Goal: Task Accomplishment & Management: Manage account settings

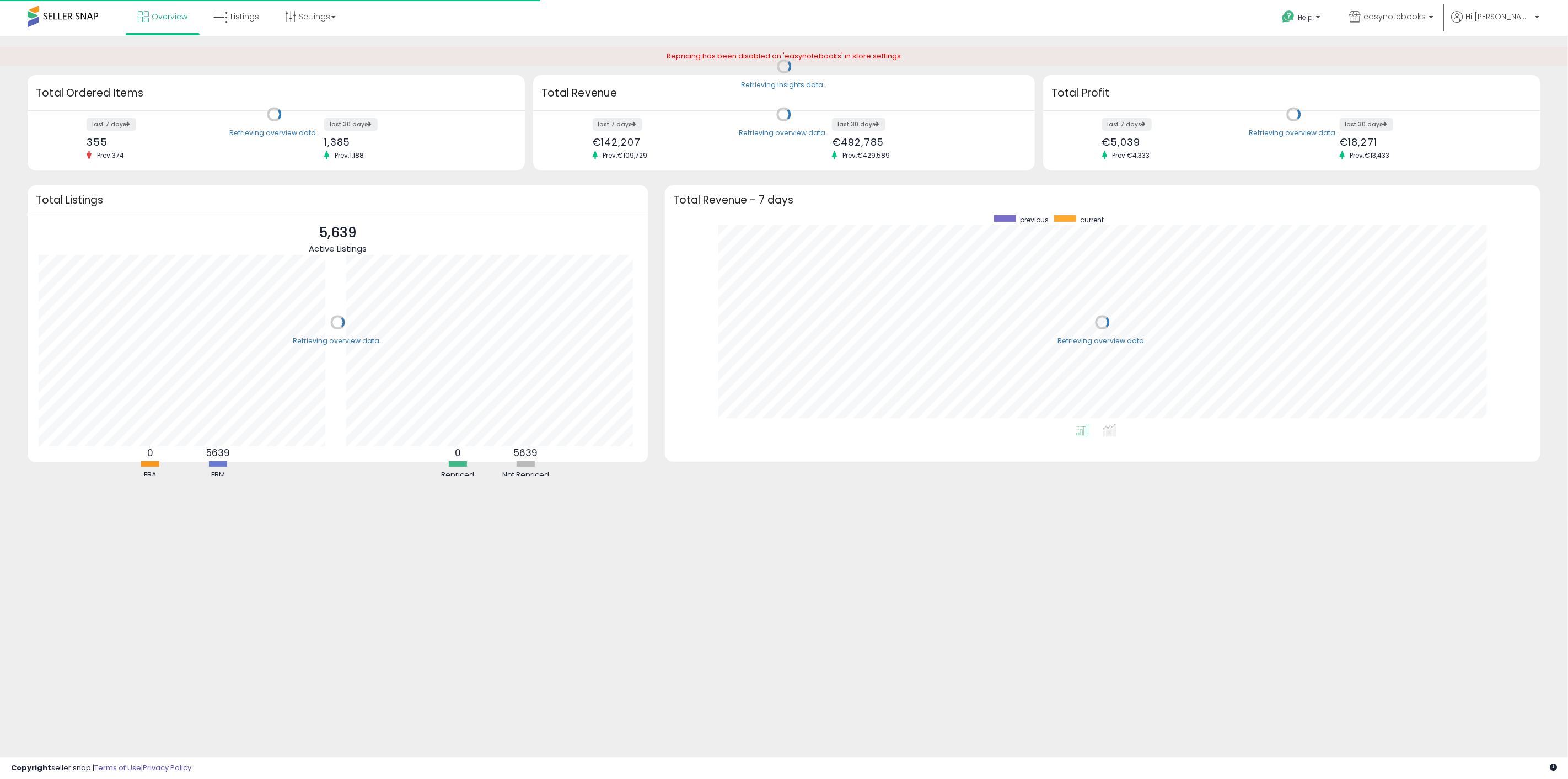
scroll to position [209, 854]
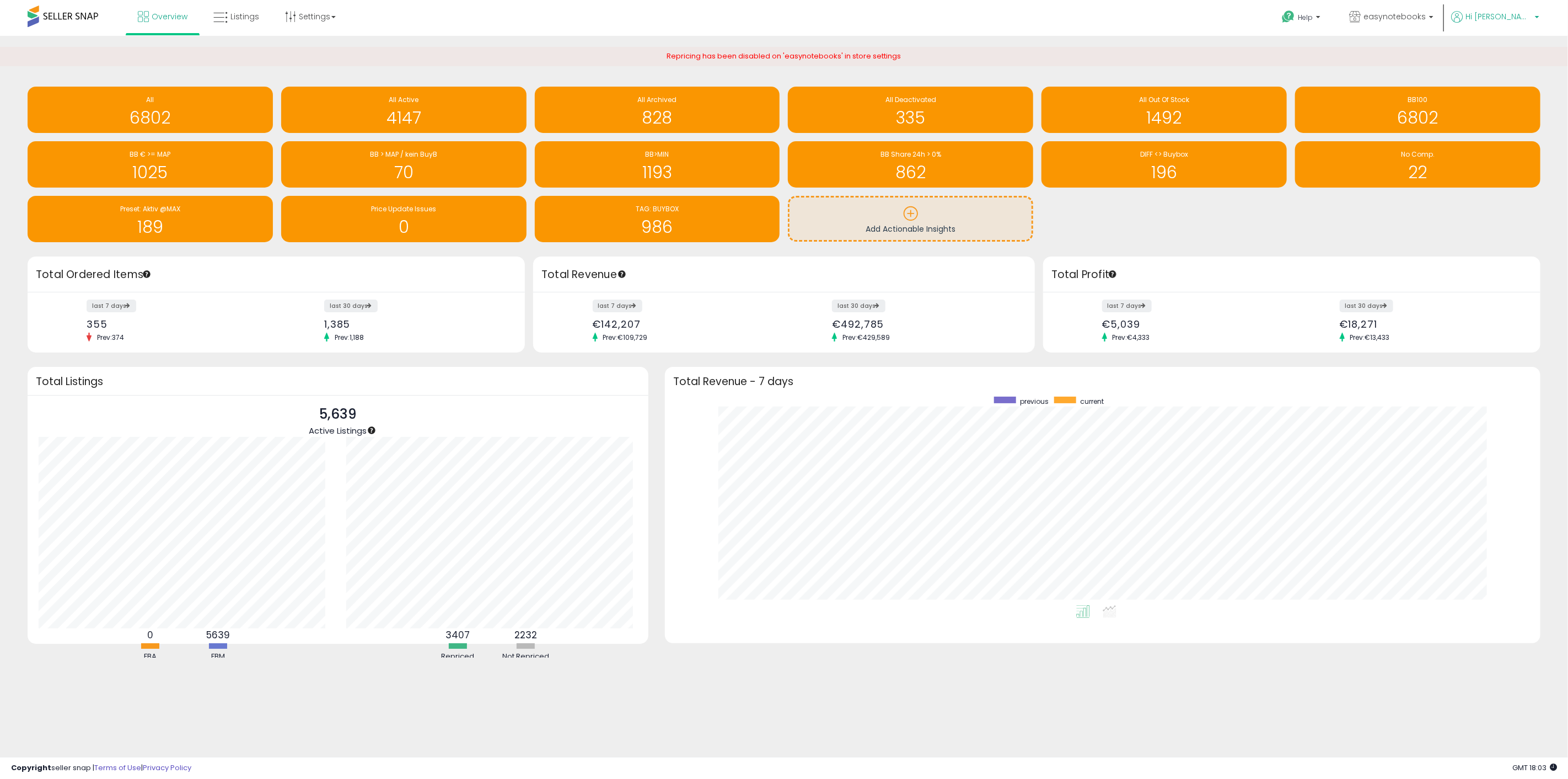
click at [1497, 18] on p "Hi [PERSON_NAME]" at bounding box center [1495, 17] width 88 height 14
click at [1512, 52] on li "Account" at bounding box center [1514, 59] width 45 height 27
click at [1512, 55] on link "Account" at bounding box center [1514, 58] width 29 height 11
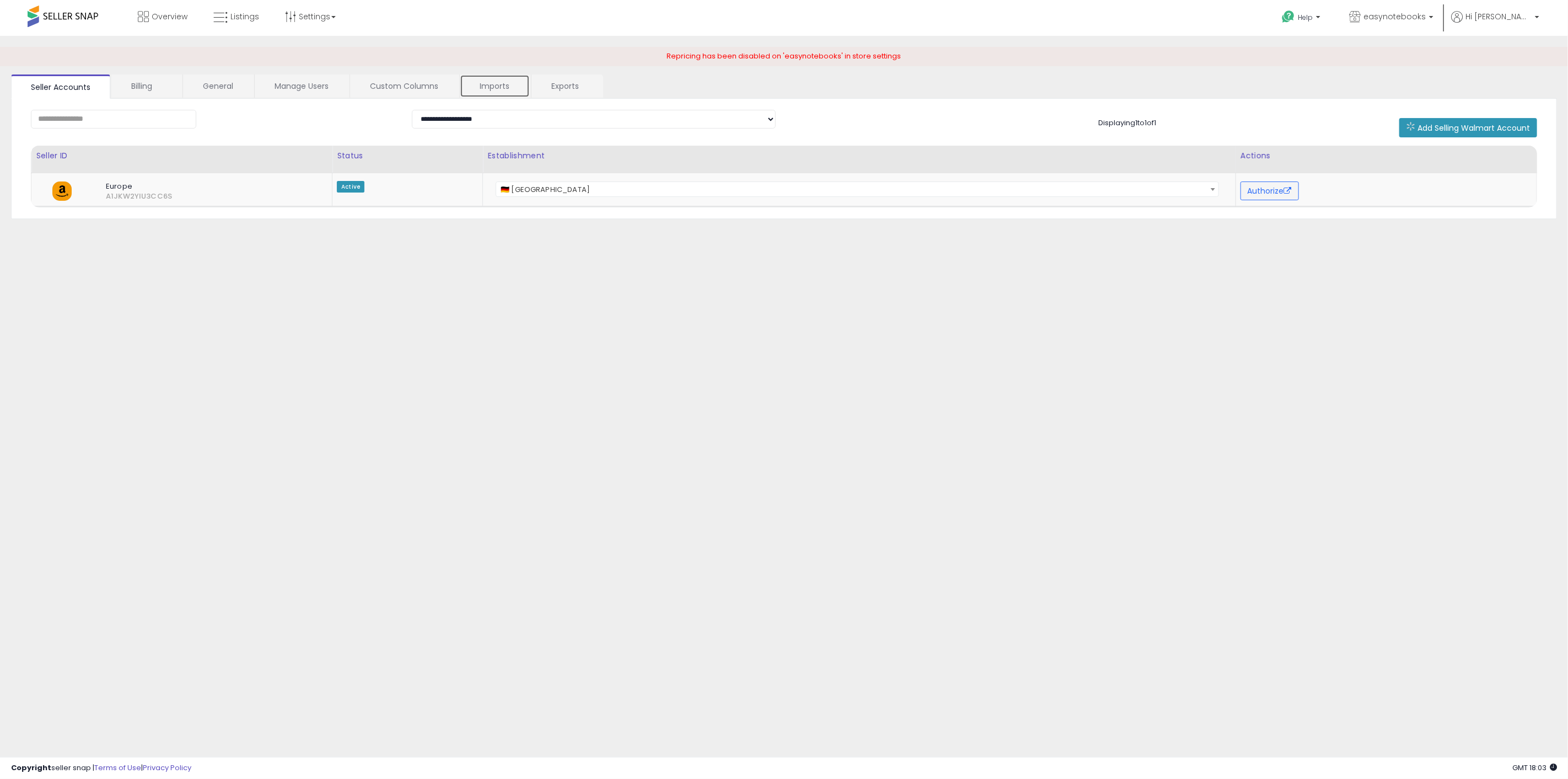
click at [481, 79] on link "Imports" at bounding box center [494, 86] width 70 height 23
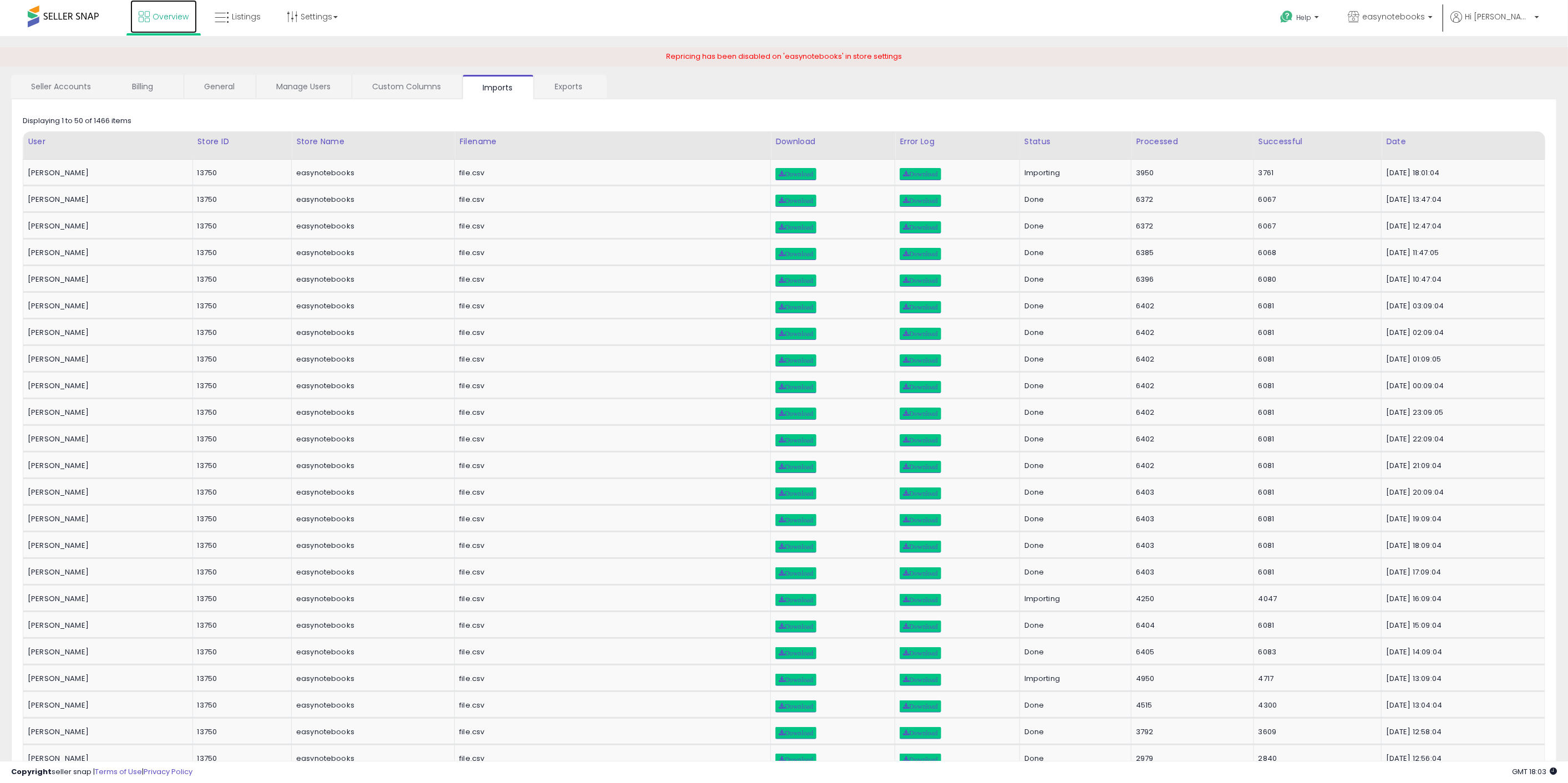
click at [175, 23] on link "Overview" at bounding box center [164, 17] width 67 height 33
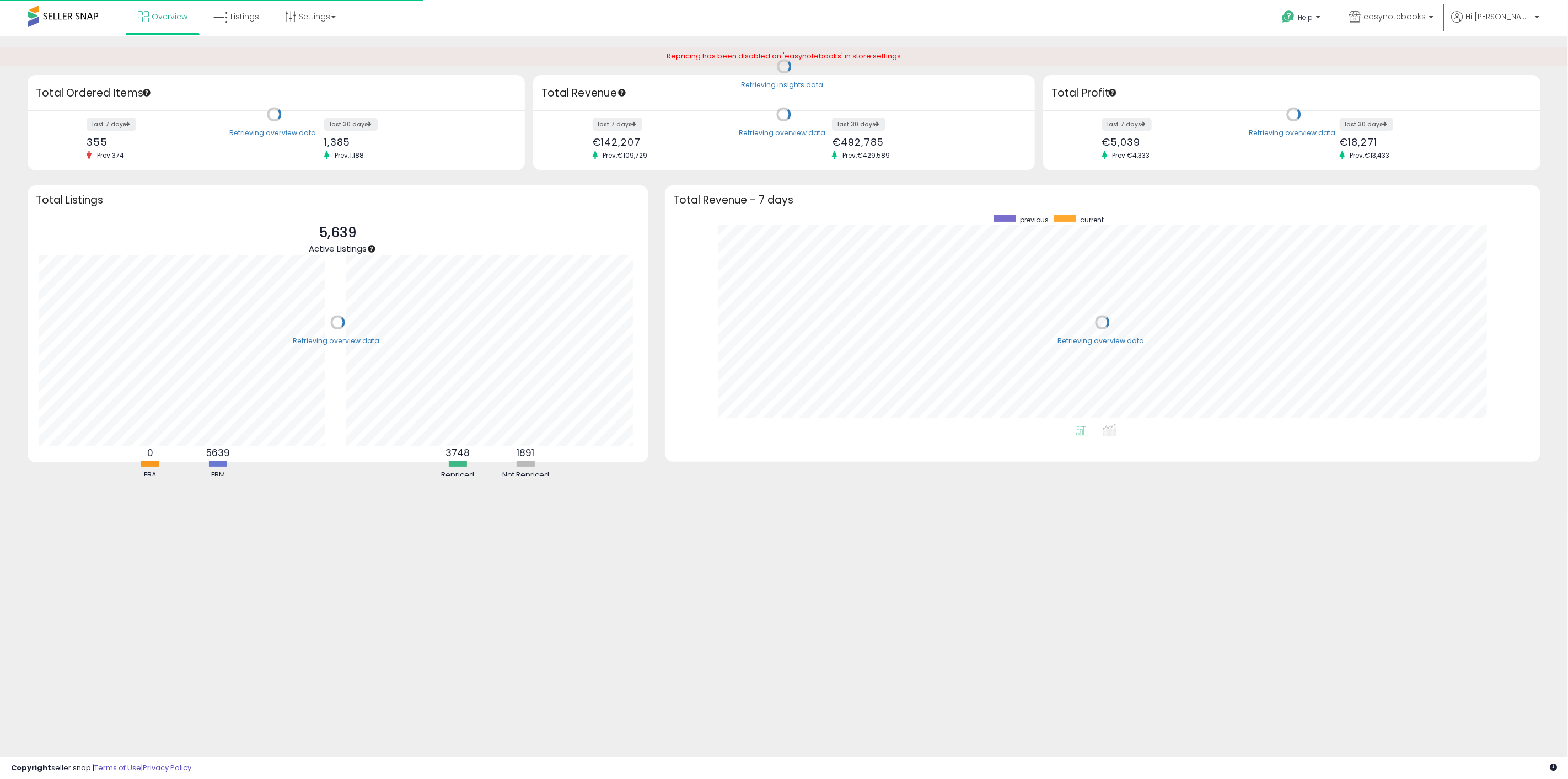
scroll to position [209, 854]
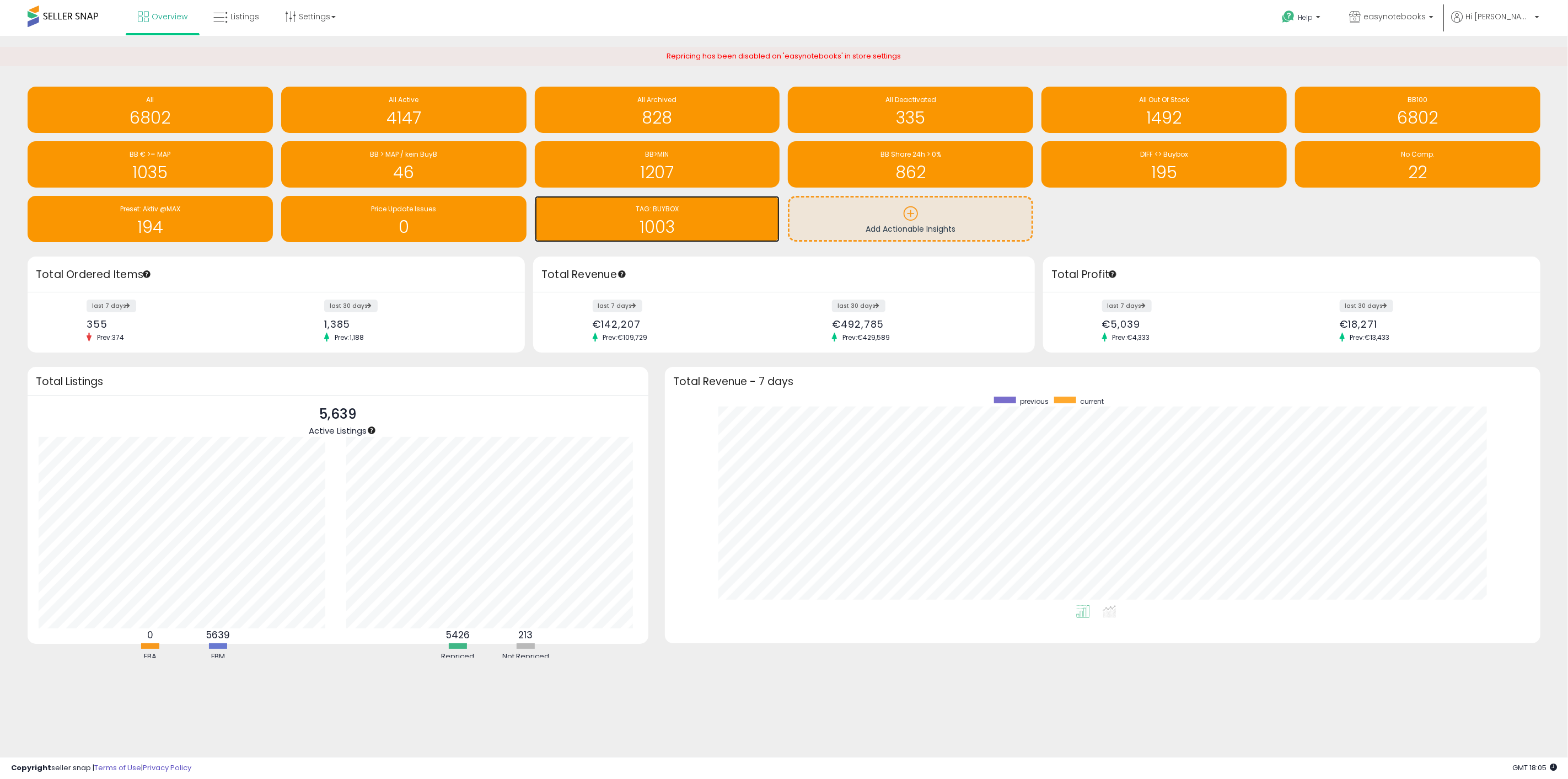
click at [719, 220] on h1 "1003" at bounding box center [657, 227] width 235 height 18
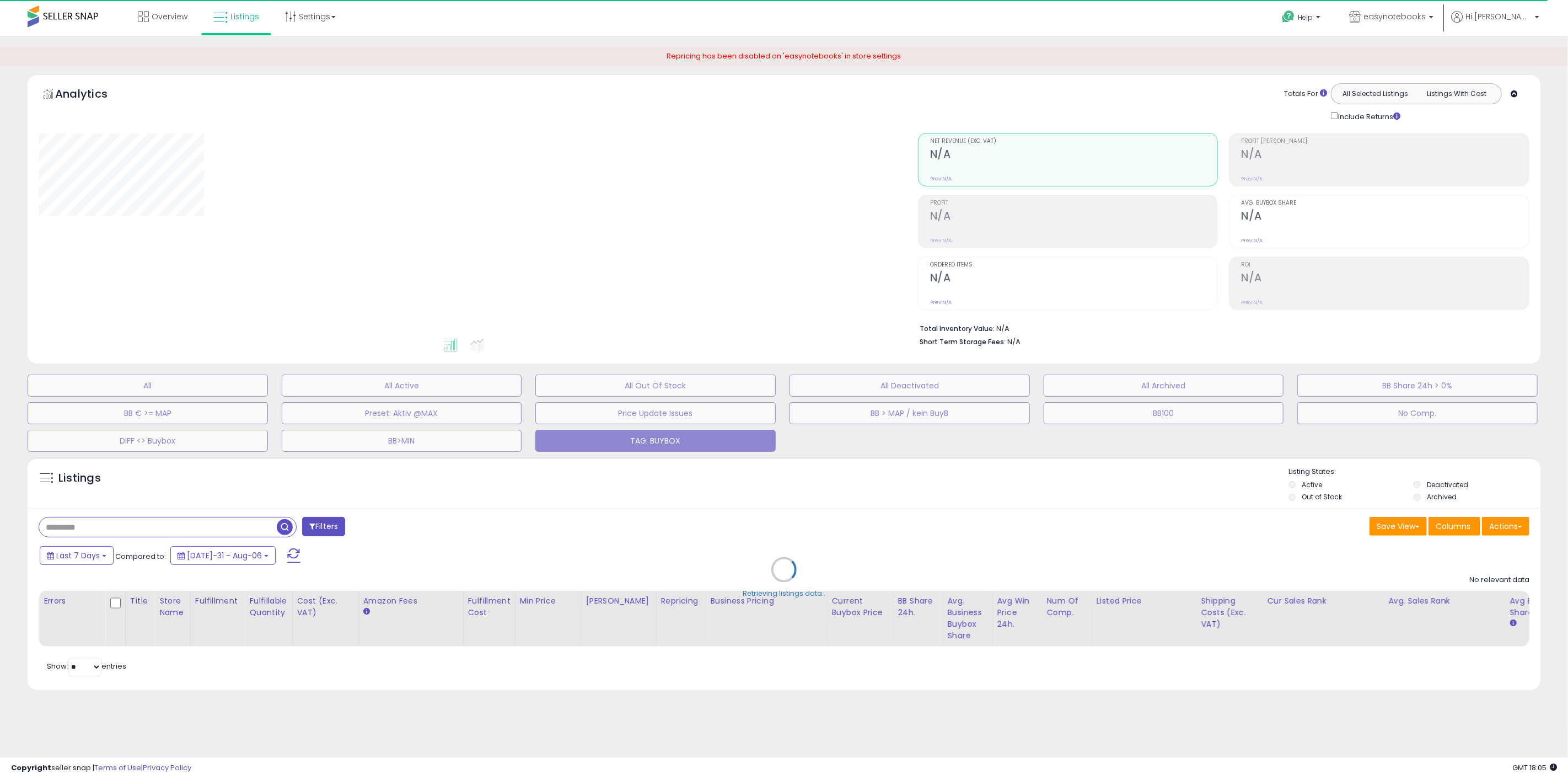
select select "**"
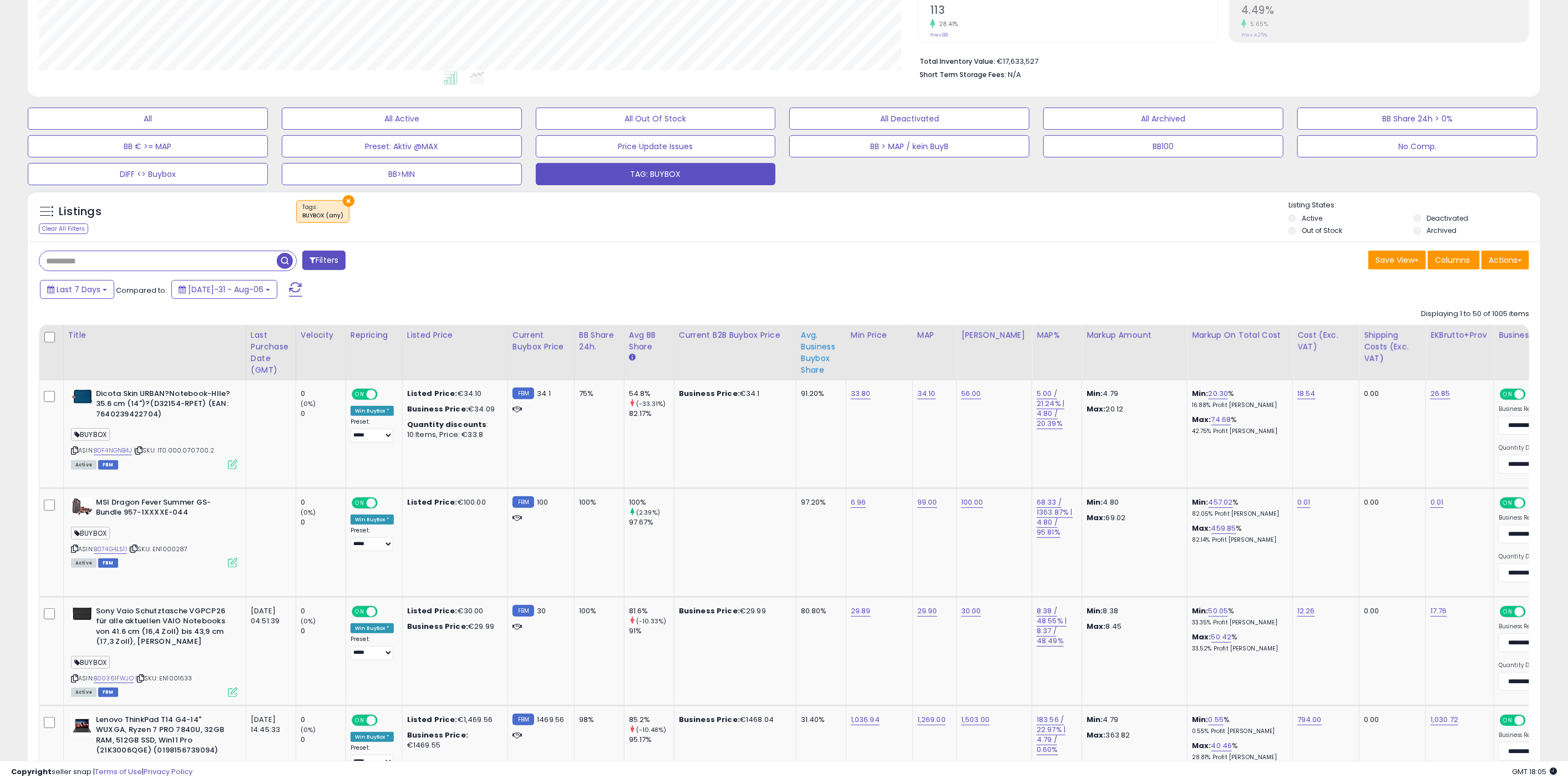
scroll to position [308, 0]
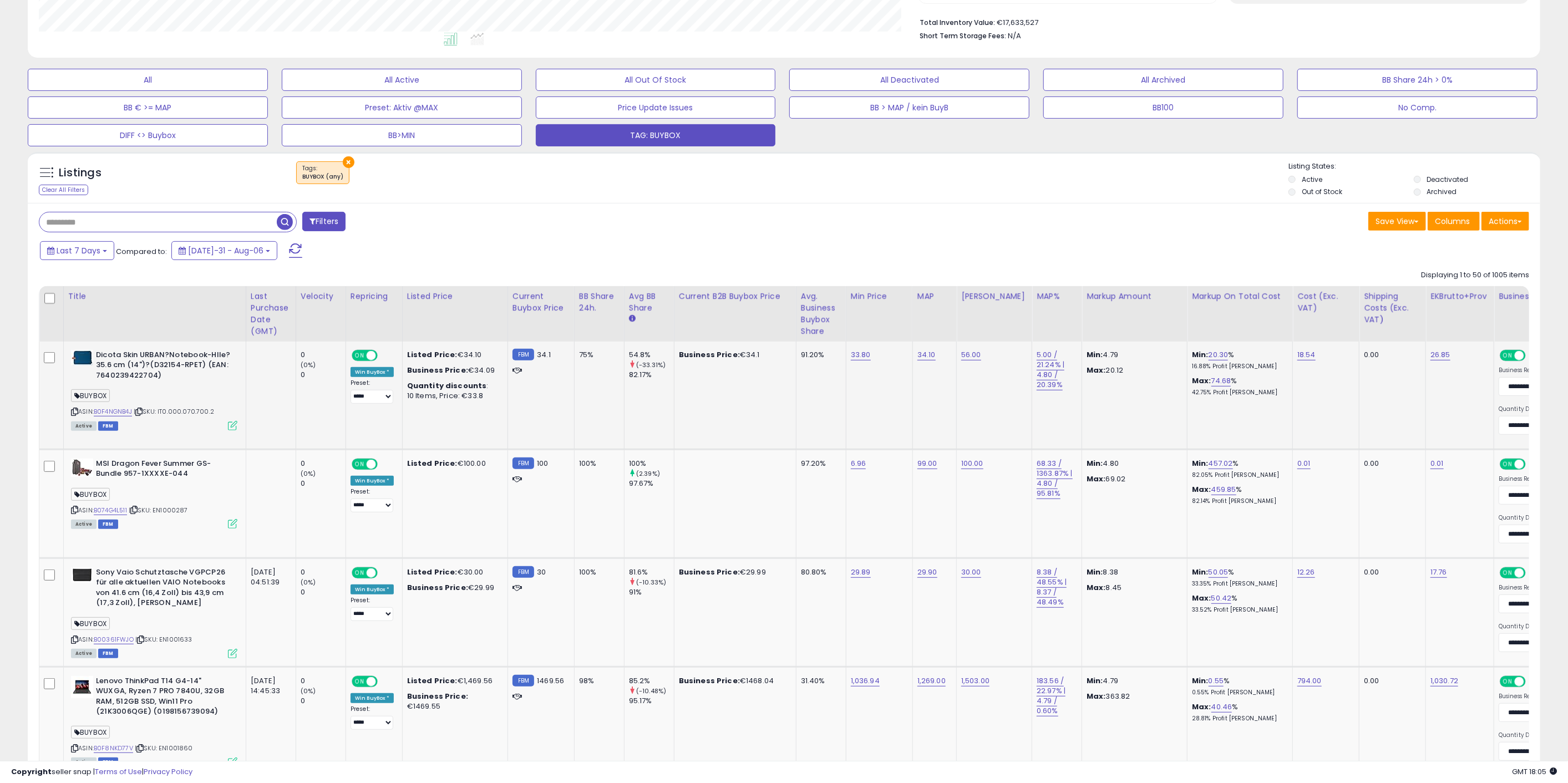
click at [142, 411] on icon at bounding box center [139, 411] width 7 height 6
click at [126, 409] on link "B0F4NGNB4J" at bounding box center [113, 411] width 38 height 9
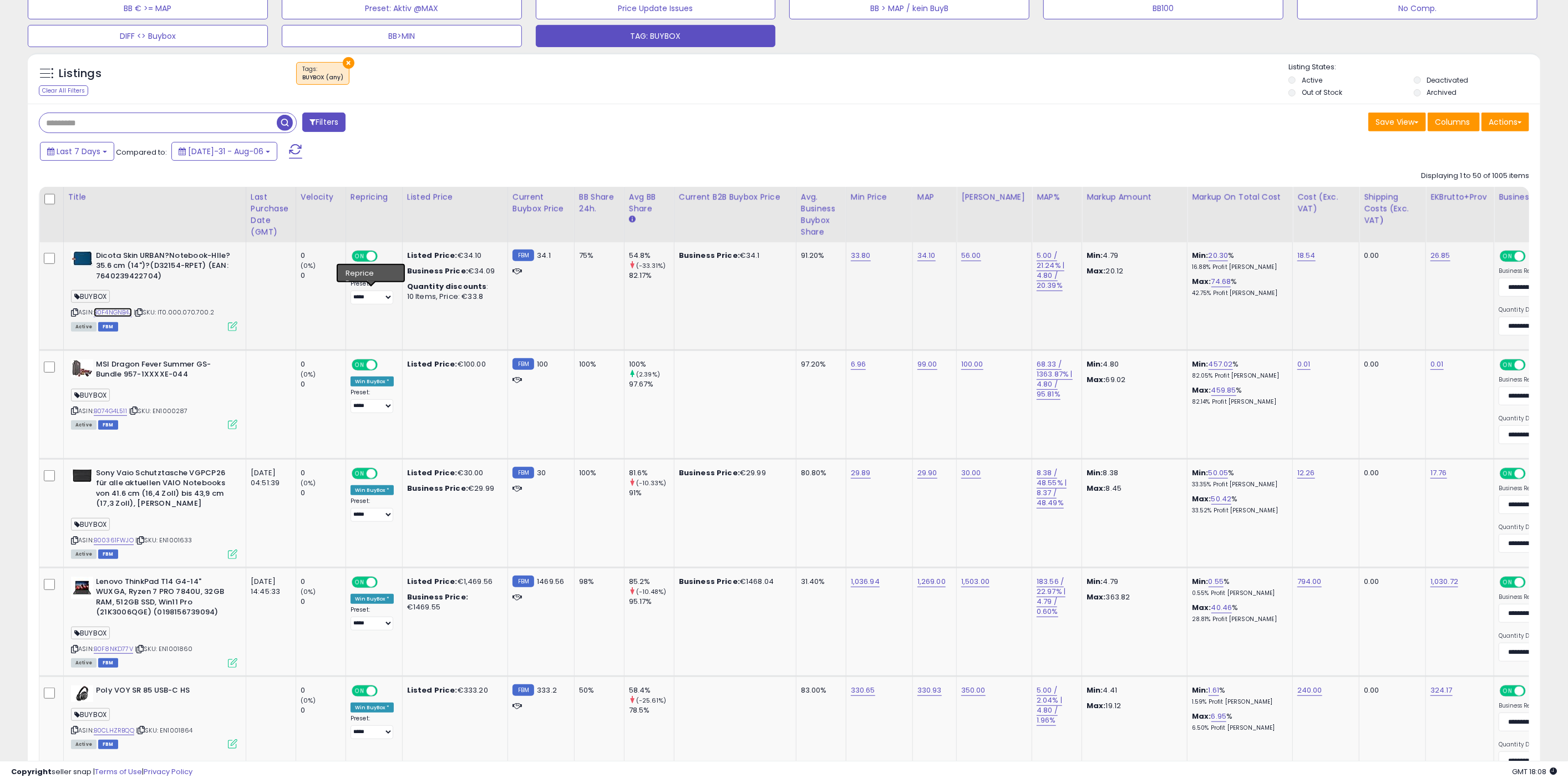
scroll to position [493, 0]
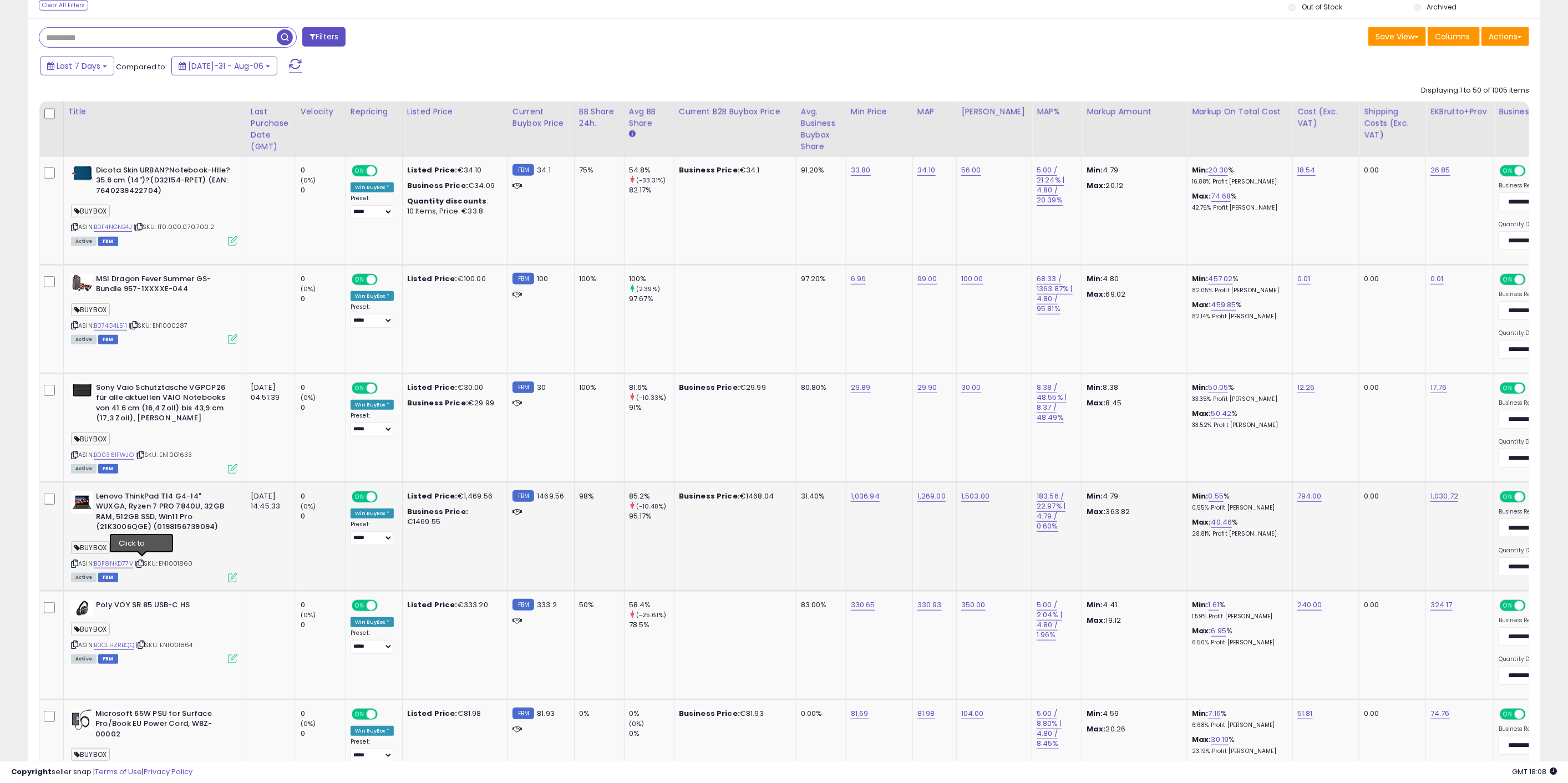
click at [141, 562] on icon at bounding box center [140, 563] width 7 height 6
click at [110, 559] on link "B0F8NKD77V" at bounding box center [113, 563] width 39 height 9
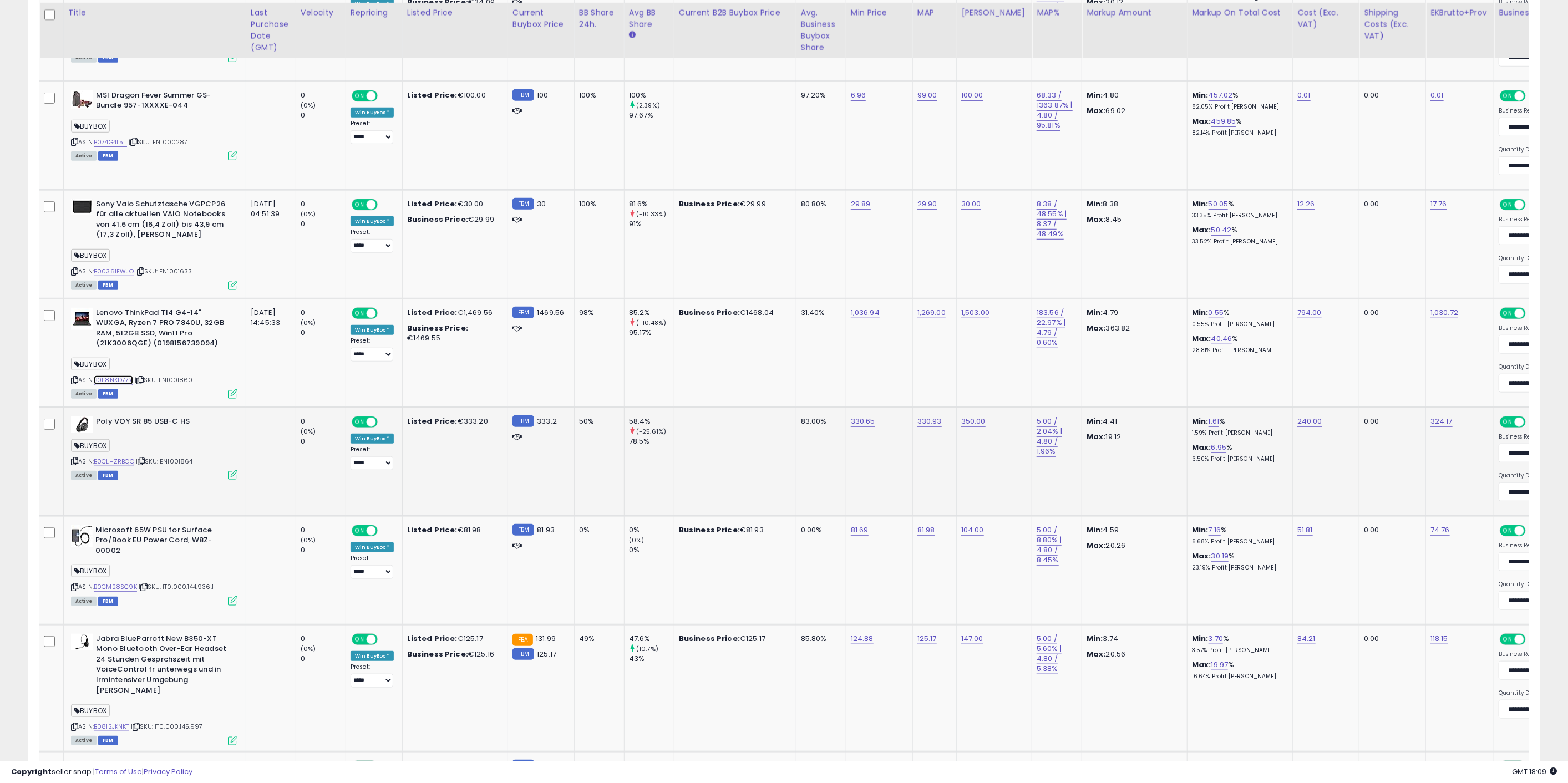
scroll to position [678, 0]
click at [121, 462] on link "B0CLHZRBQQ" at bounding box center [114, 459] width 41 height 9
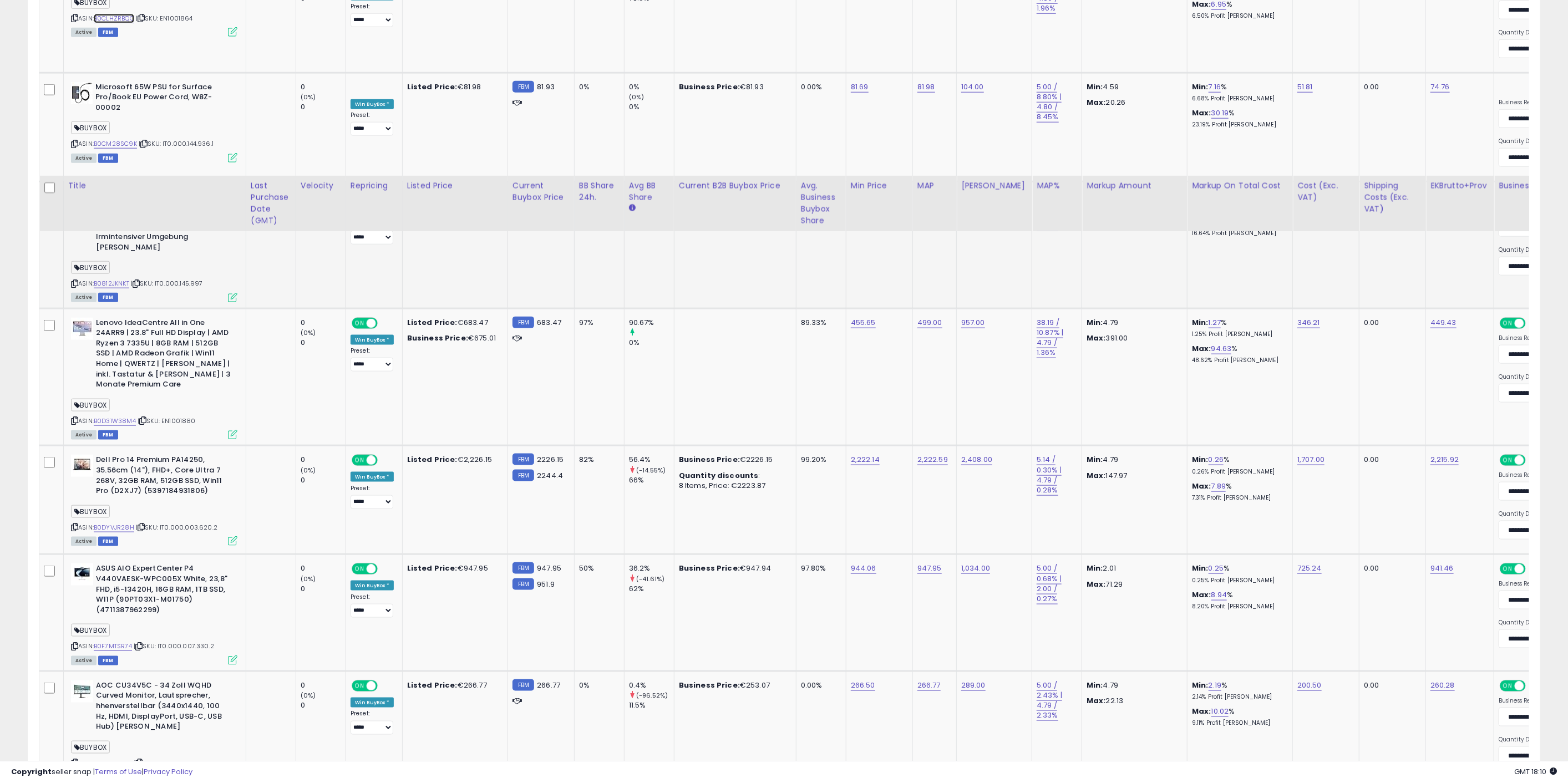
scroll to position [1294, 0]
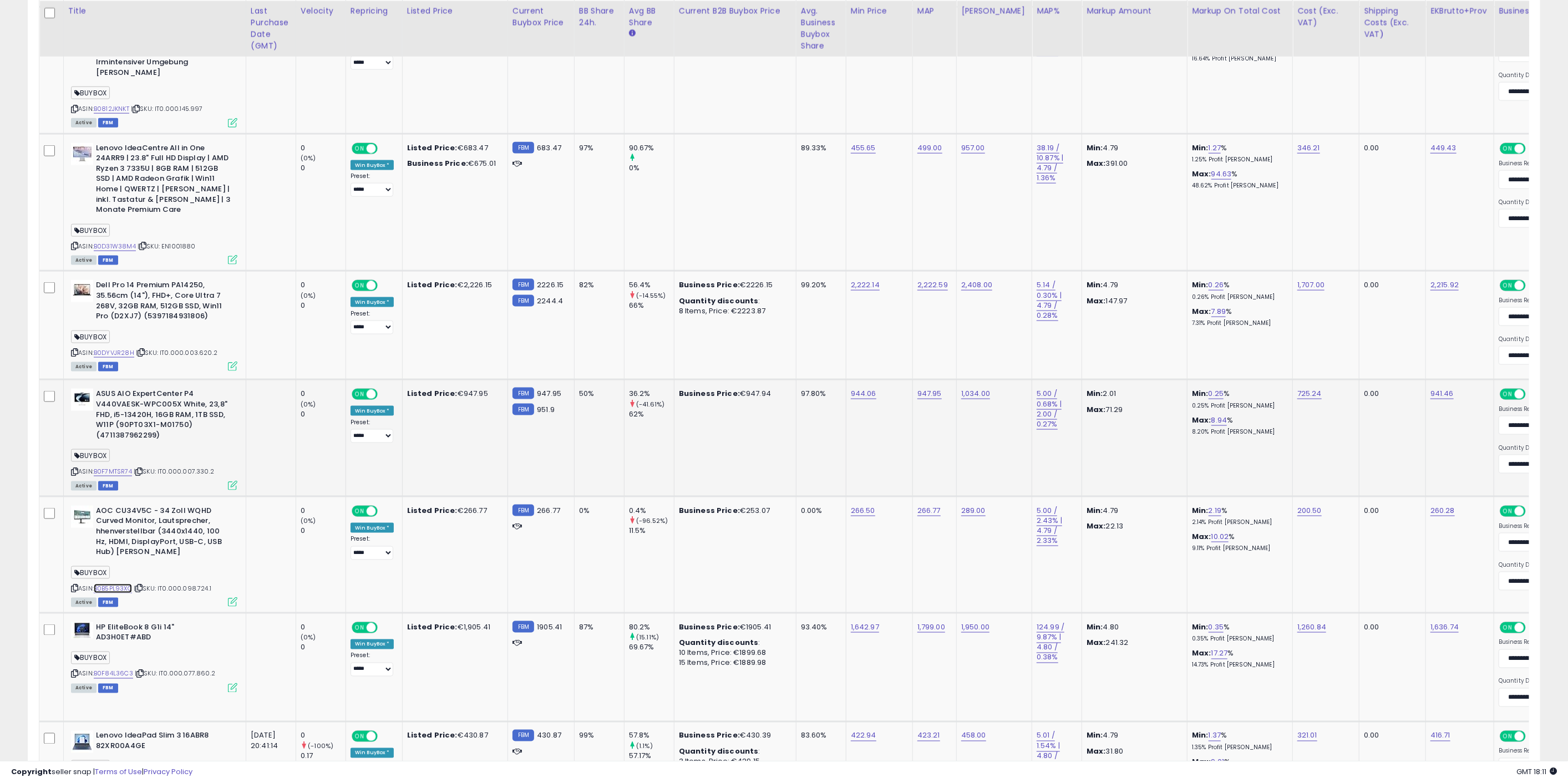
drag, startPoint x: 121, startPoint y: 576, endPoint x: 274, endPoint y: 407, distance: 228.0
click at [121, 584] on link "B0B5PL93XQ" at bounding box center [113, 589] width 38 height 9
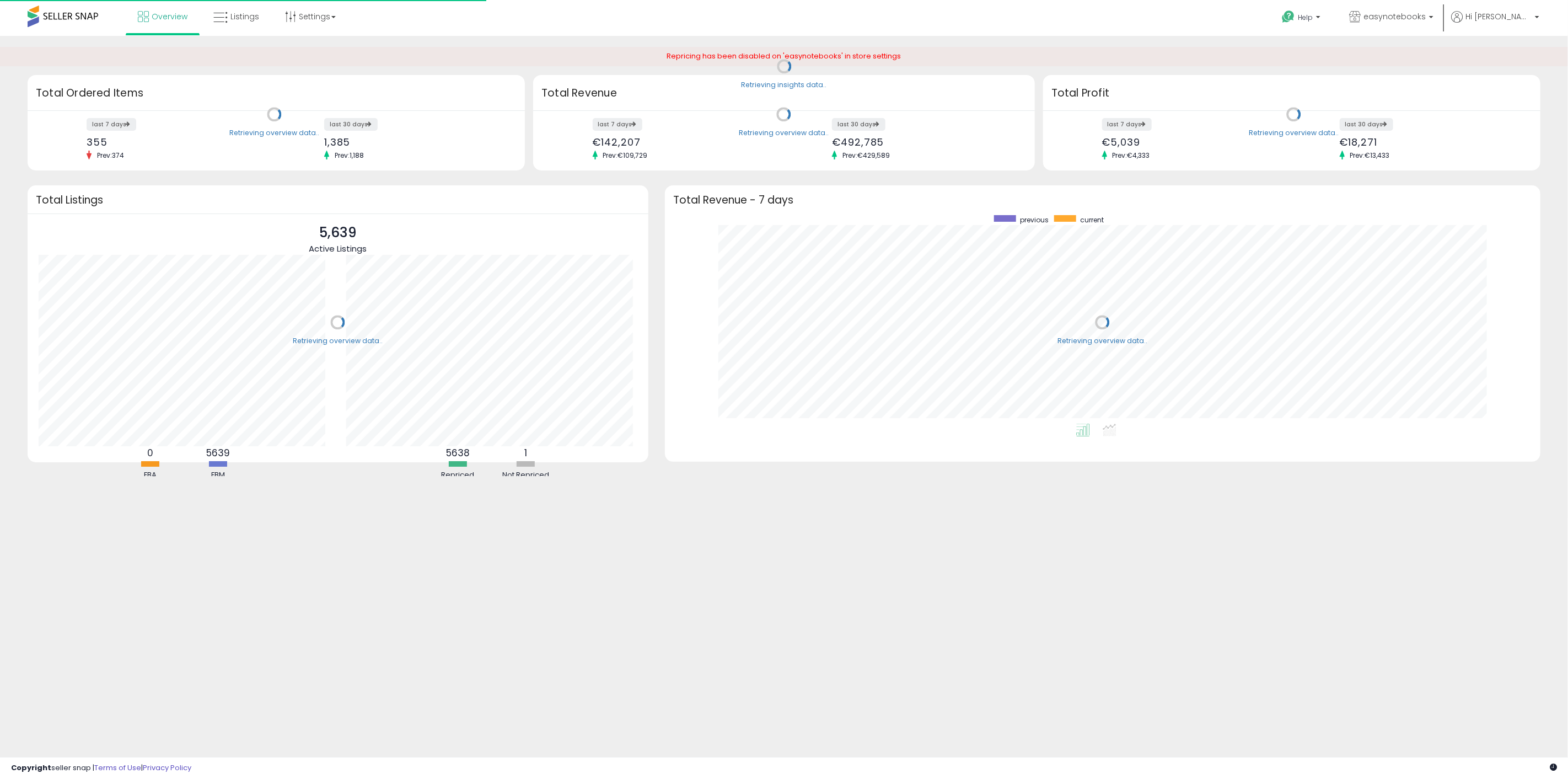
scroll to position [209, 854]
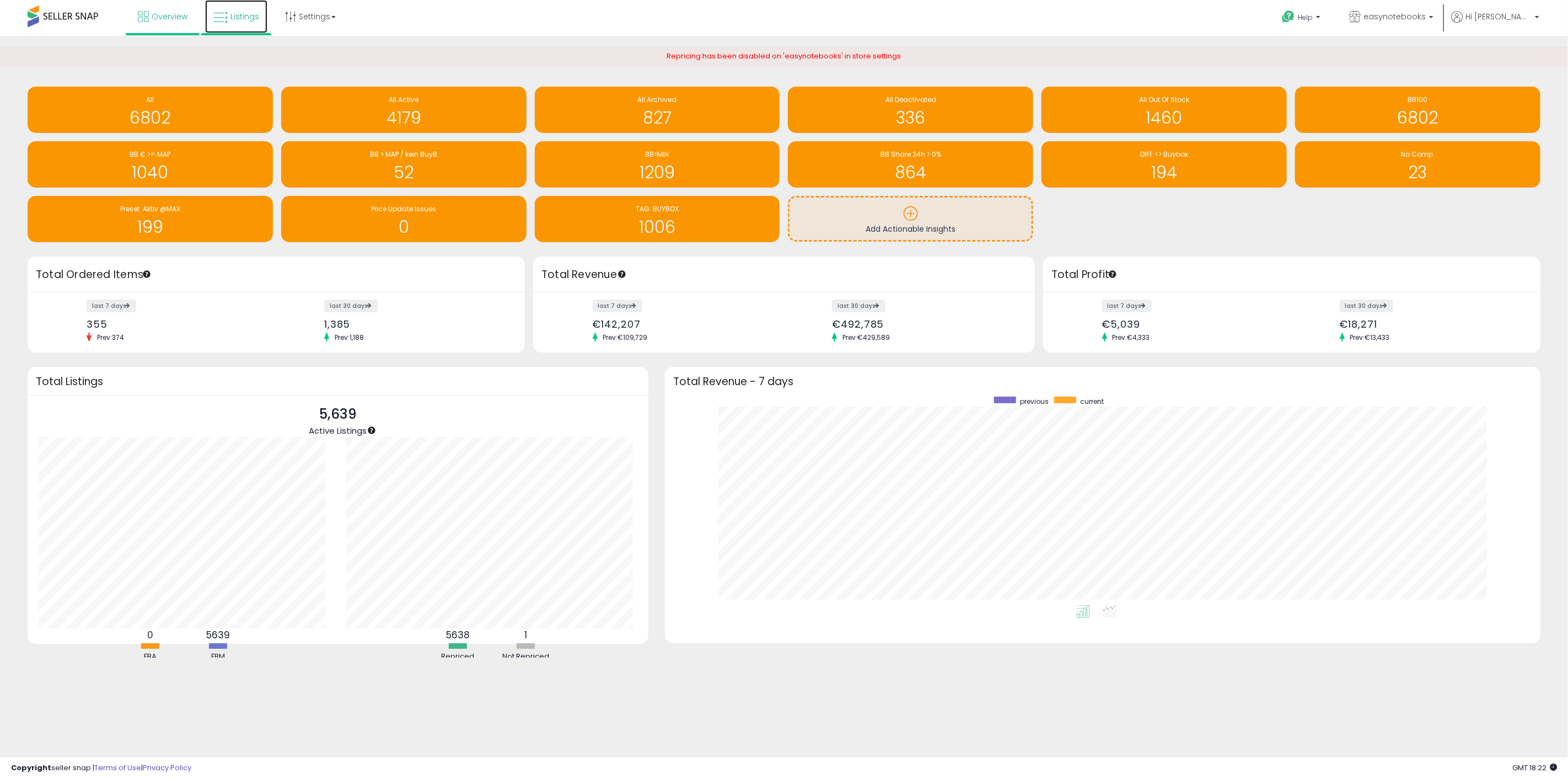
click at [235, 25] on link "Listings" at bounding box center [236, 17] width 62 height 33
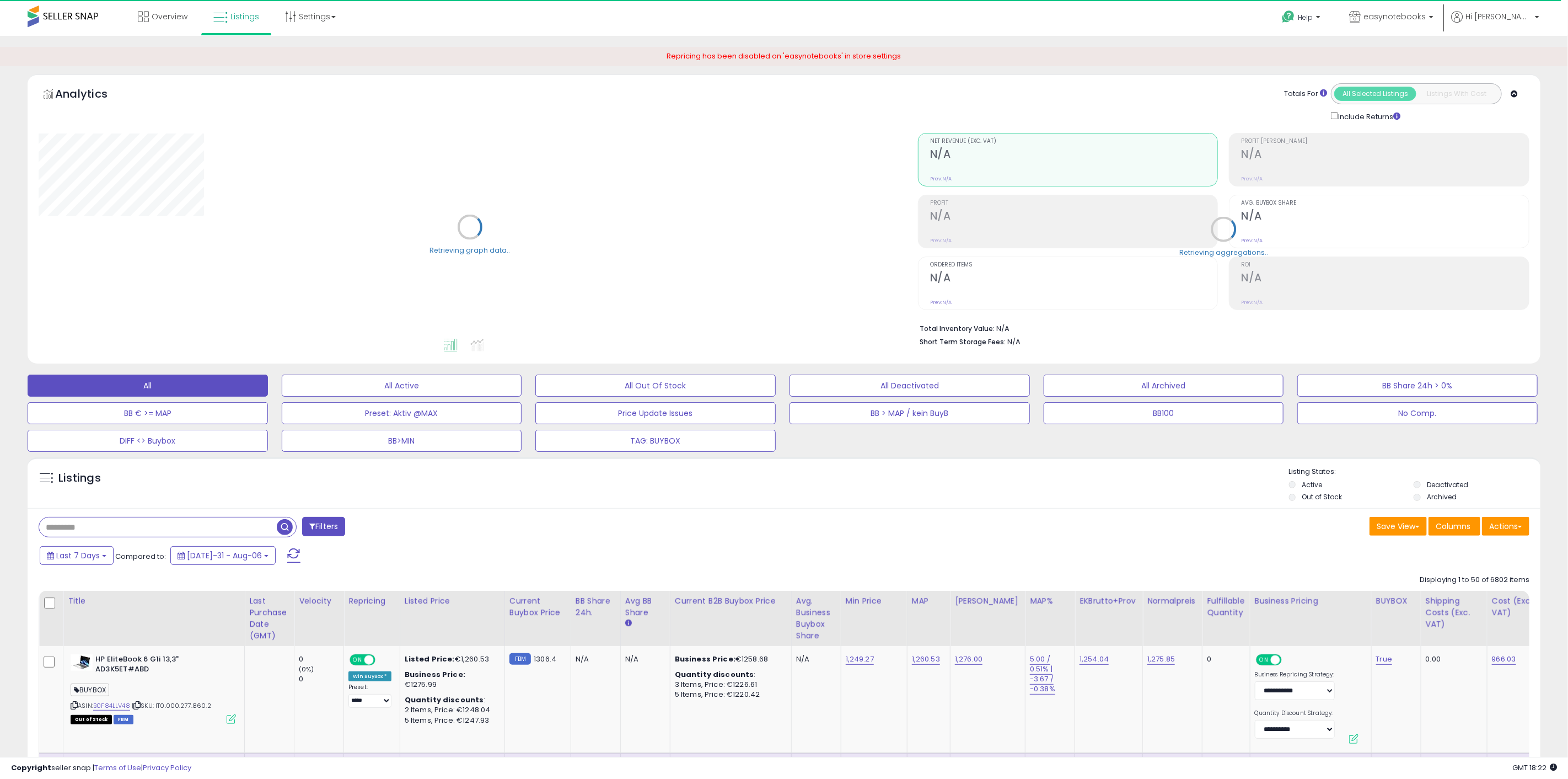
select select "**"
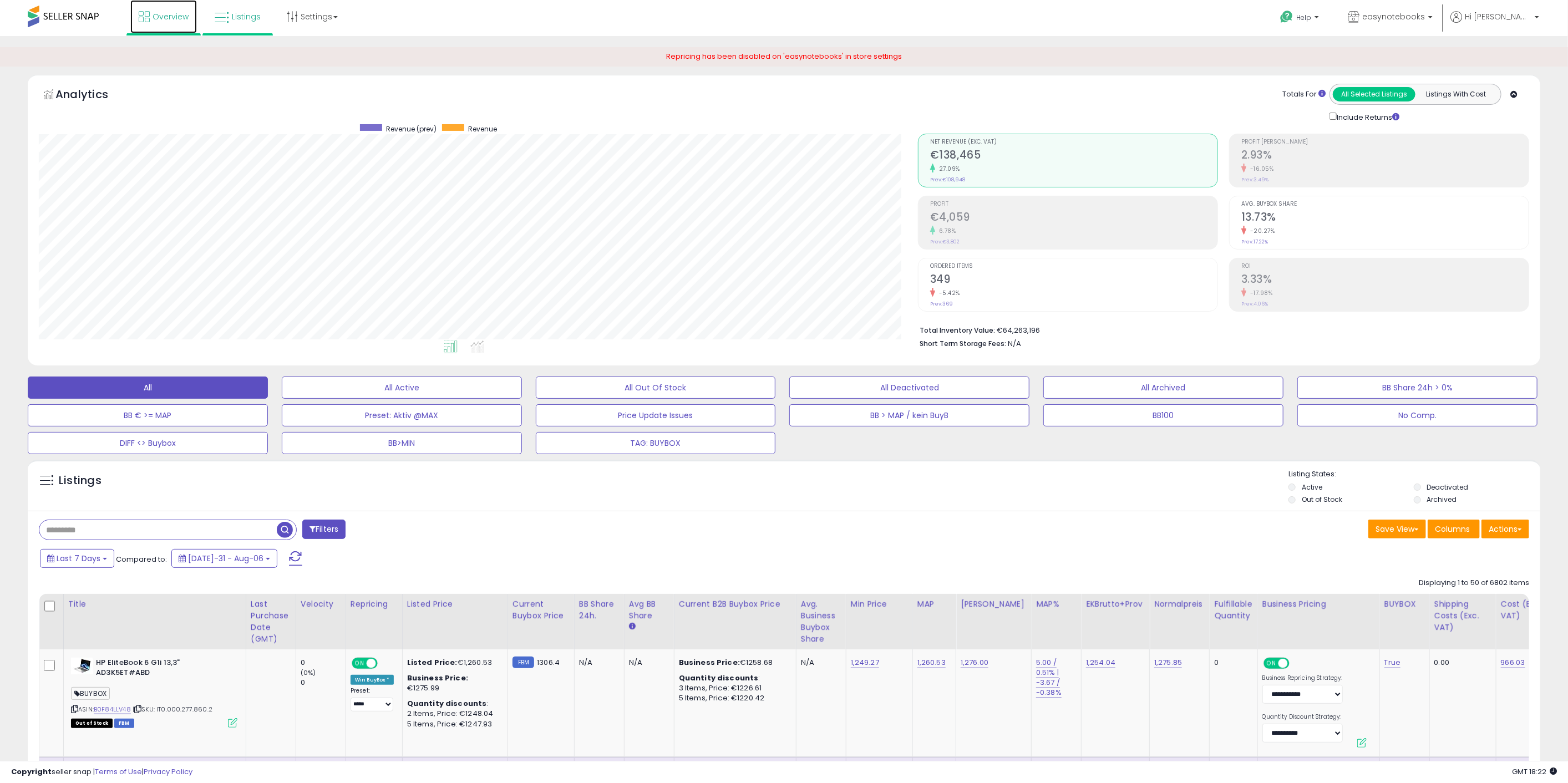
click at [166, 17] on span "Overview" at bounding box center [171, 16] width 36 height 11
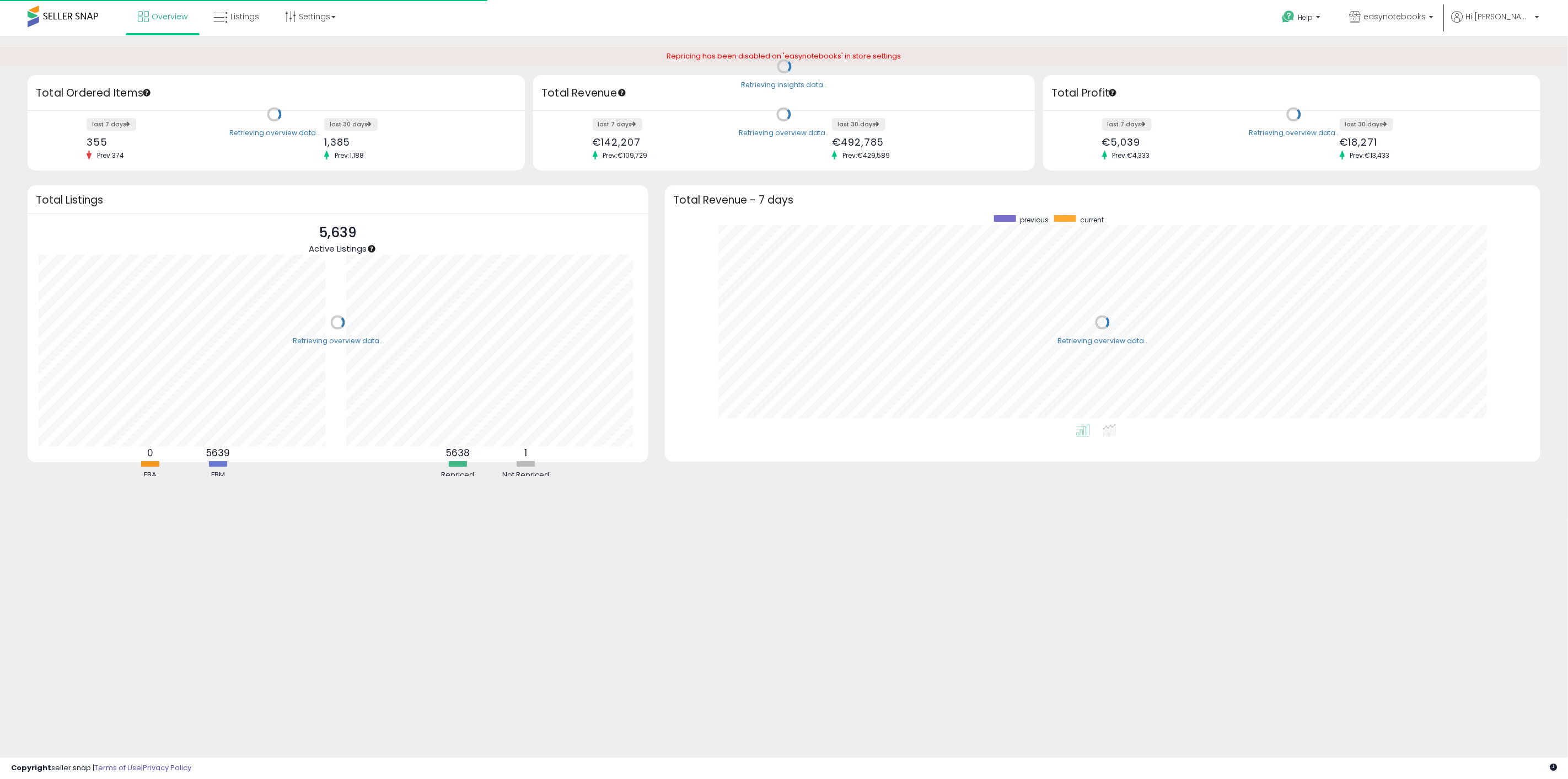
scroll to position [209, 854]
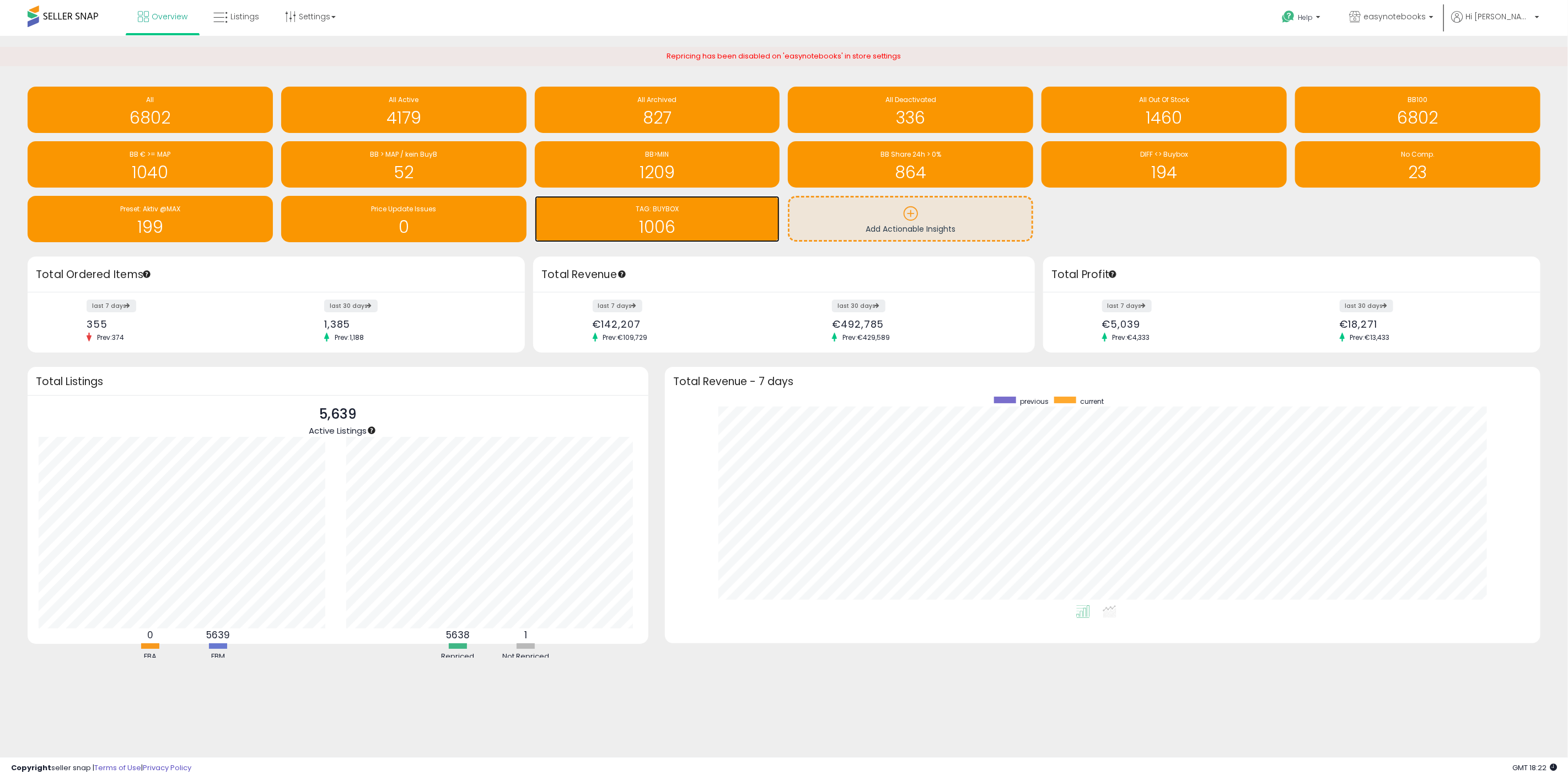
click at [632, 227] on h1 "1006" at bounding box center [657, 227] width 235 height 18
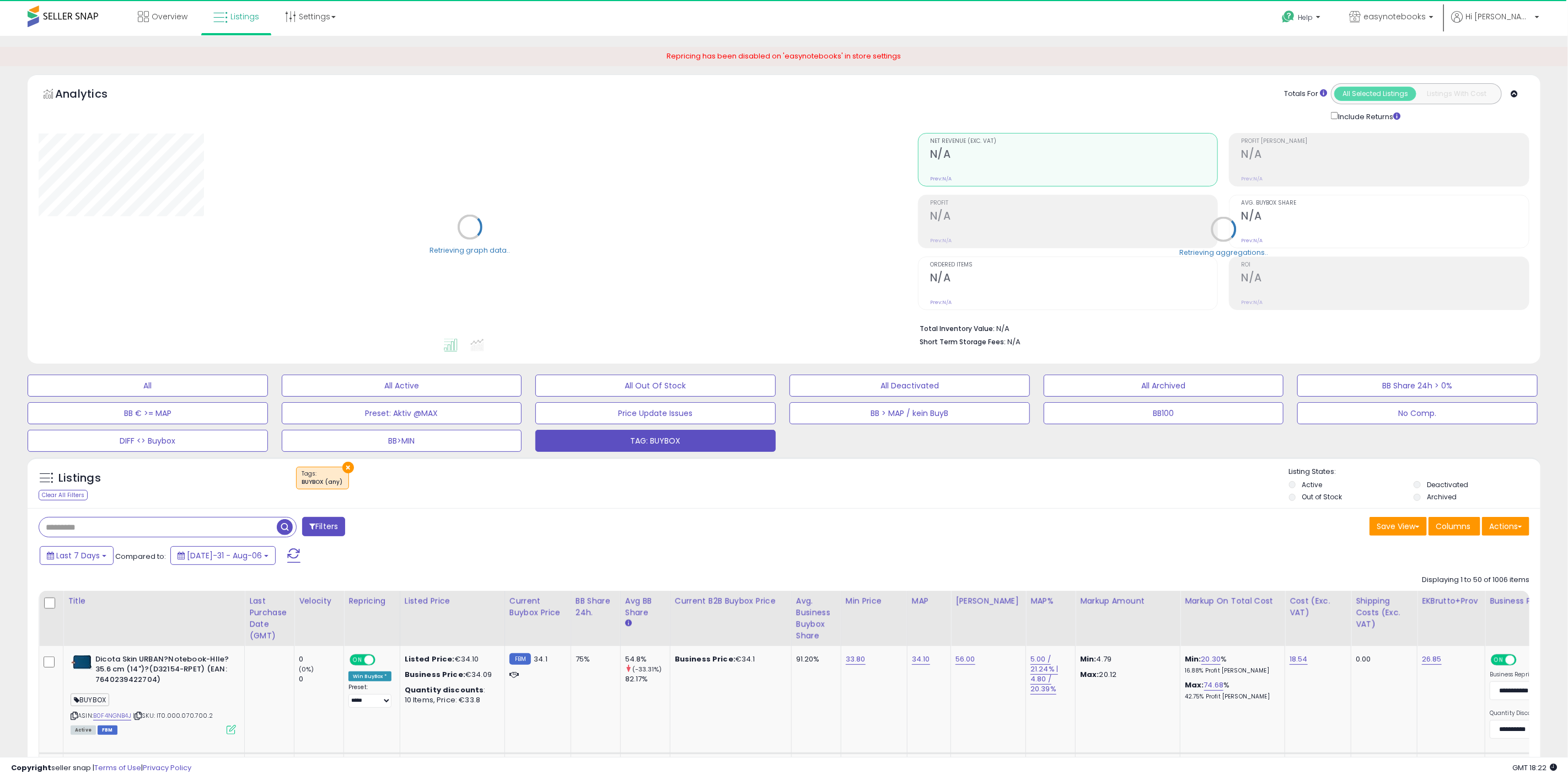
select select "**"
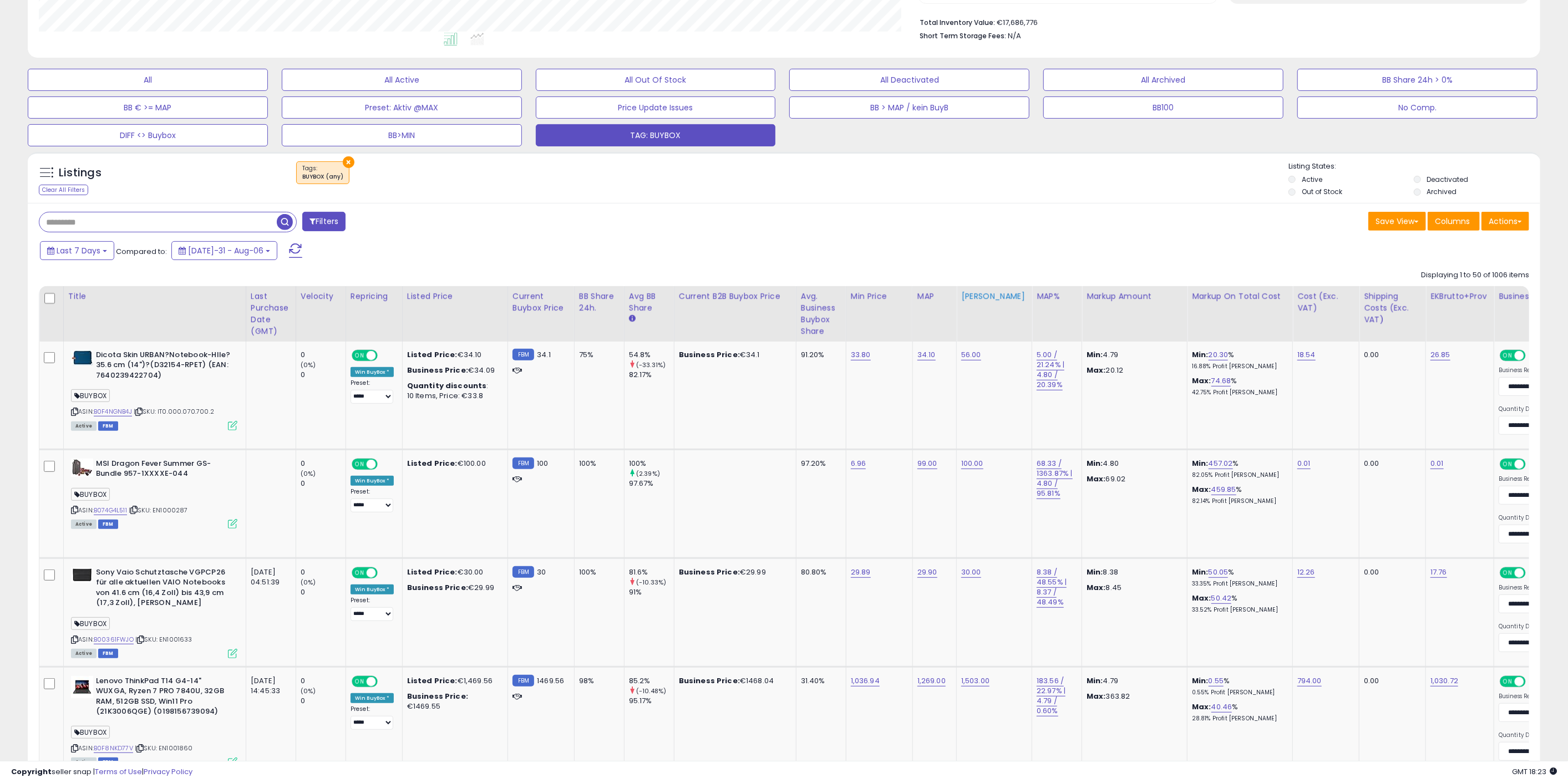
scroll to position [227, 879]
